Goal: Navigation & Orientation: Find specific page/section

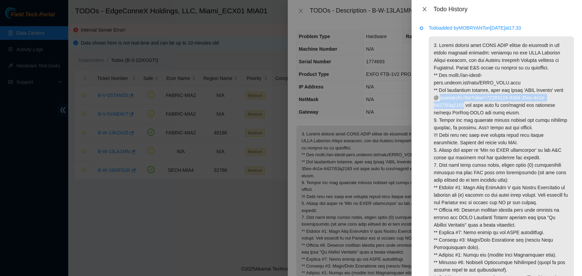
scroll to position [151, 0]
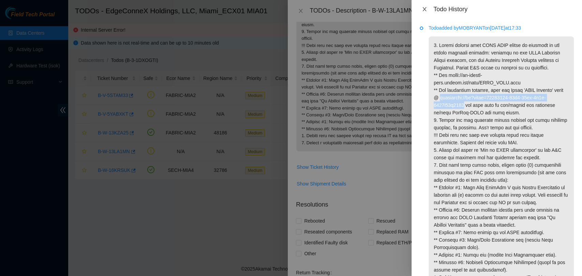
click at [423, 7] on icon "close" at bounding box center [424, 9] width 4 height 4
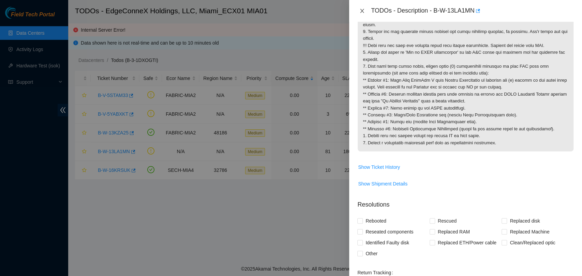
click at [361, 11] on icon "close" at bounding box center [361, 10] width 5 height 5
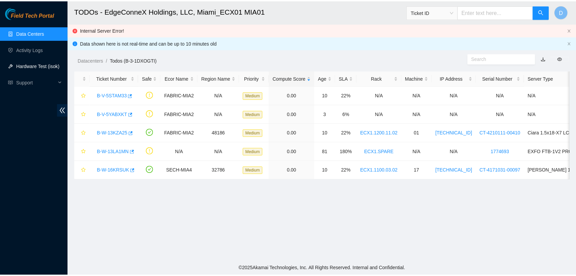
scroll to position [112, 0]
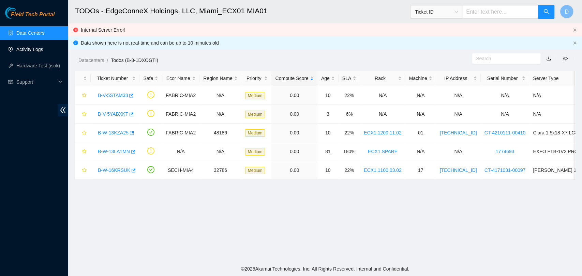
click at [43, 52] on link "Activity Logs" at bounding box center [29, 49] width 27 height 5
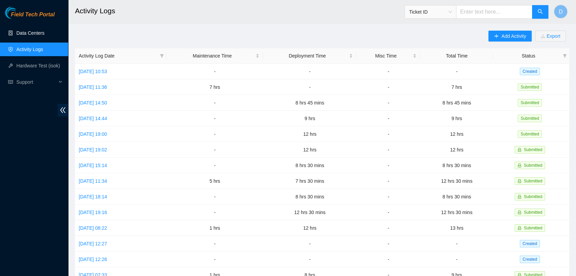
click at [35, 36] on link "Data Centers" at bounding box center [30, 32] width 28 height 5
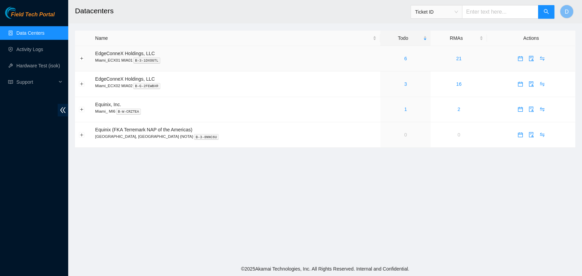
click at [387, 60] on div "6" at bounding box center [405, 58] width 43 height 7
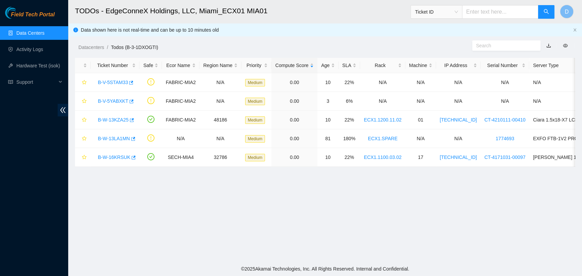
click at [44, 35] on link "Data Centers" at bounding box center [30, 32] width 28 height 5
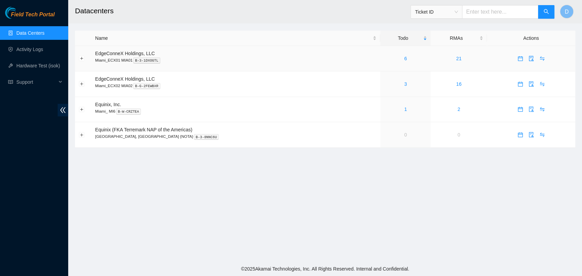
click at [386, 58] on div "6" at bounding box center [405, 58] width 43 height 7
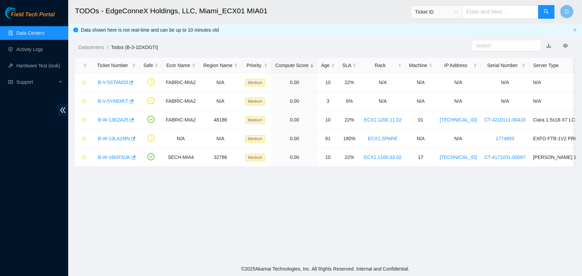
click at [44, 36] on link "Data Centers" at bounding box center [30, 32] width 28 height 5
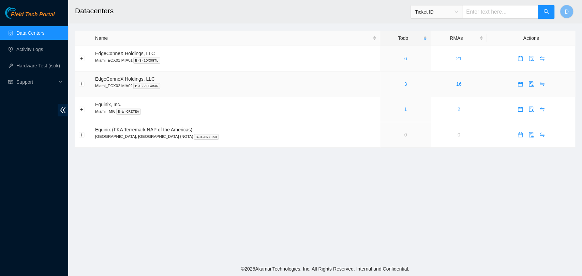
click at [388, 89] on td "3" at bounding box center [405, 85] width 50 height 26
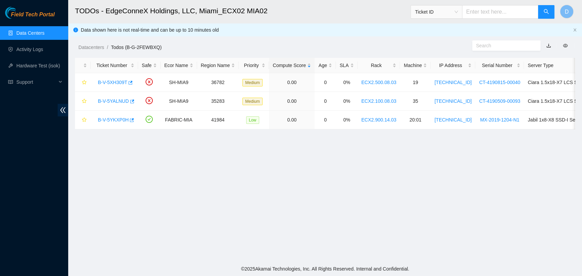
click at [34, 33] on link "Data Centers" at bounding box center [30, 32] width 28 height 5
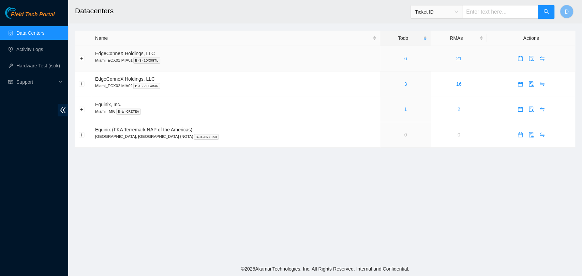
click at [444, 61] on td "21" at bounding box center [459, 59] width 56 height 26
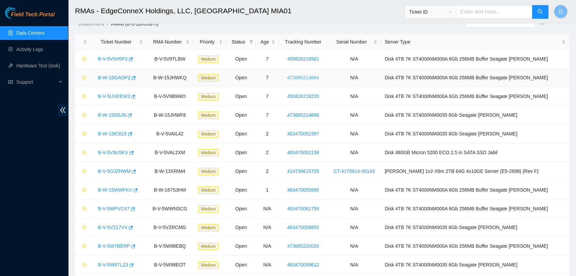
scroll to position [9, 0]
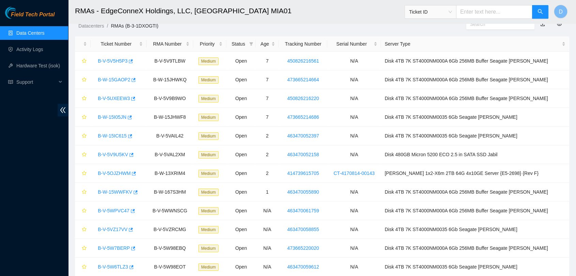
click at [22, 30] on link "Data Centers" at bounding box center [30, 32] width 28 height 5
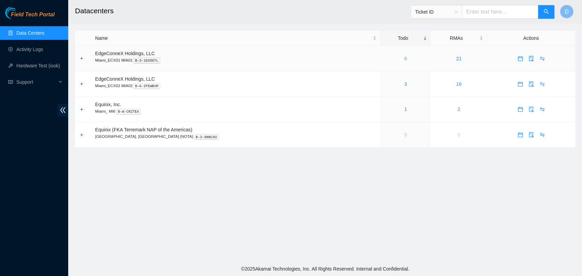
click at [404, 58] on link "6" at bounding box center [405, 58] width 3 height 5
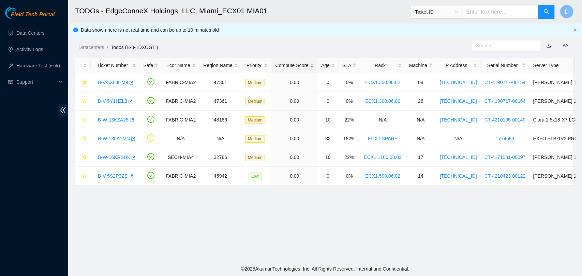
click at [397, 238] on main "TODOs - EdgeConneX Holdings, LLC, Miami_ECX01 MIA01 Ticket ID D Data shown here…" at bounding box center [325, 131] width 514 height 262
click at [109, 82] on link "B-V-5X6JHM9" at bounding box center [113, 82] width 30 height 5
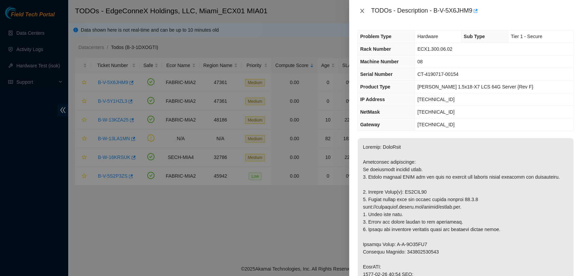
click at [363, 13] on icon "close" at bounding box center [361, 10] width 5 height 5
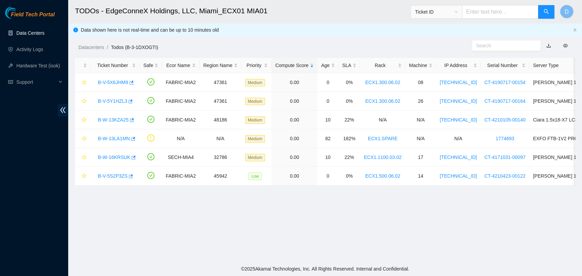
click at [32, 35] on link "Data Centers" at bounding box center [30, 32] width 28 height 5
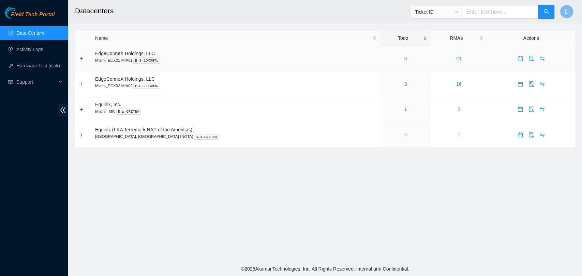
click at [384, 63] on td "6" at bounding box center [405, 59] width 50 height 26
